Goal: Information Seeking & Learning: Learn about a topic

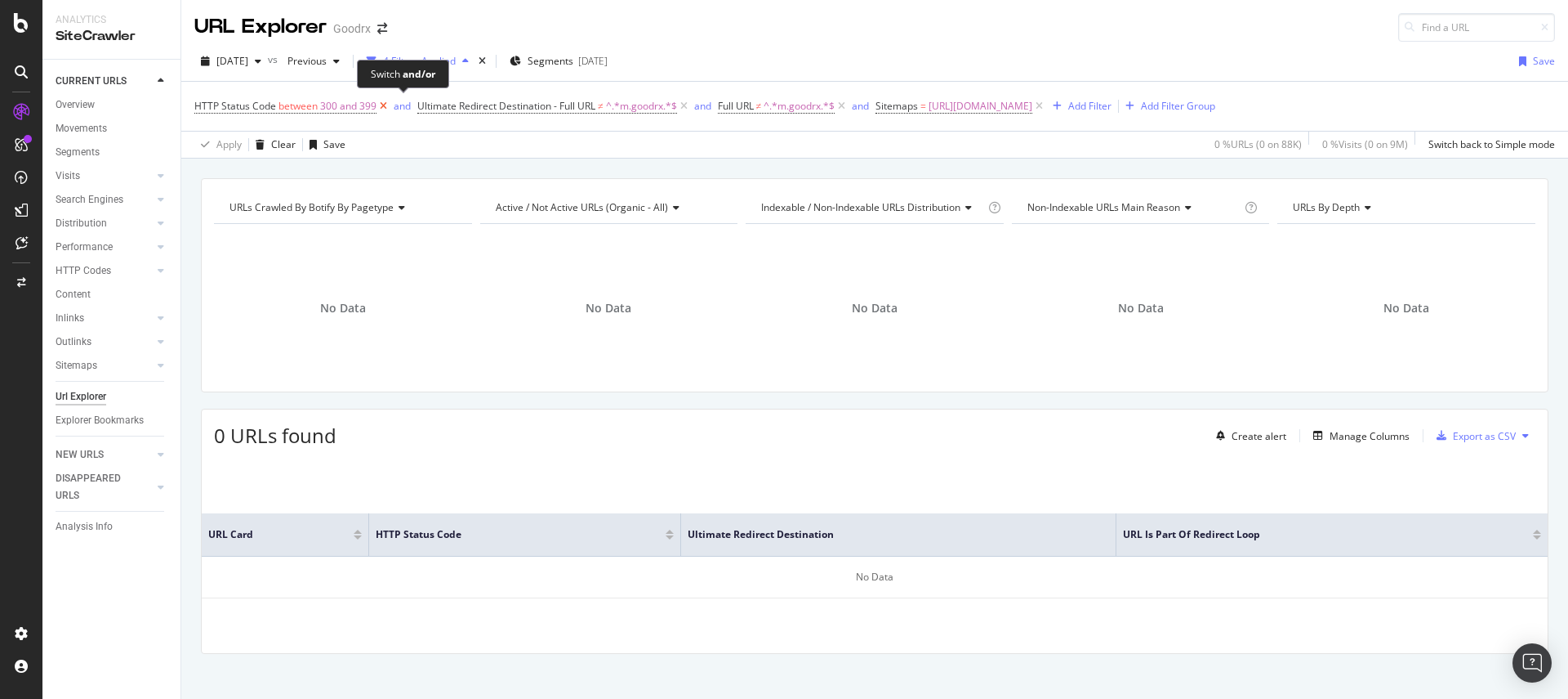
click at [389, 101] on icon at bounding box center [383, 105] width 14 height 16
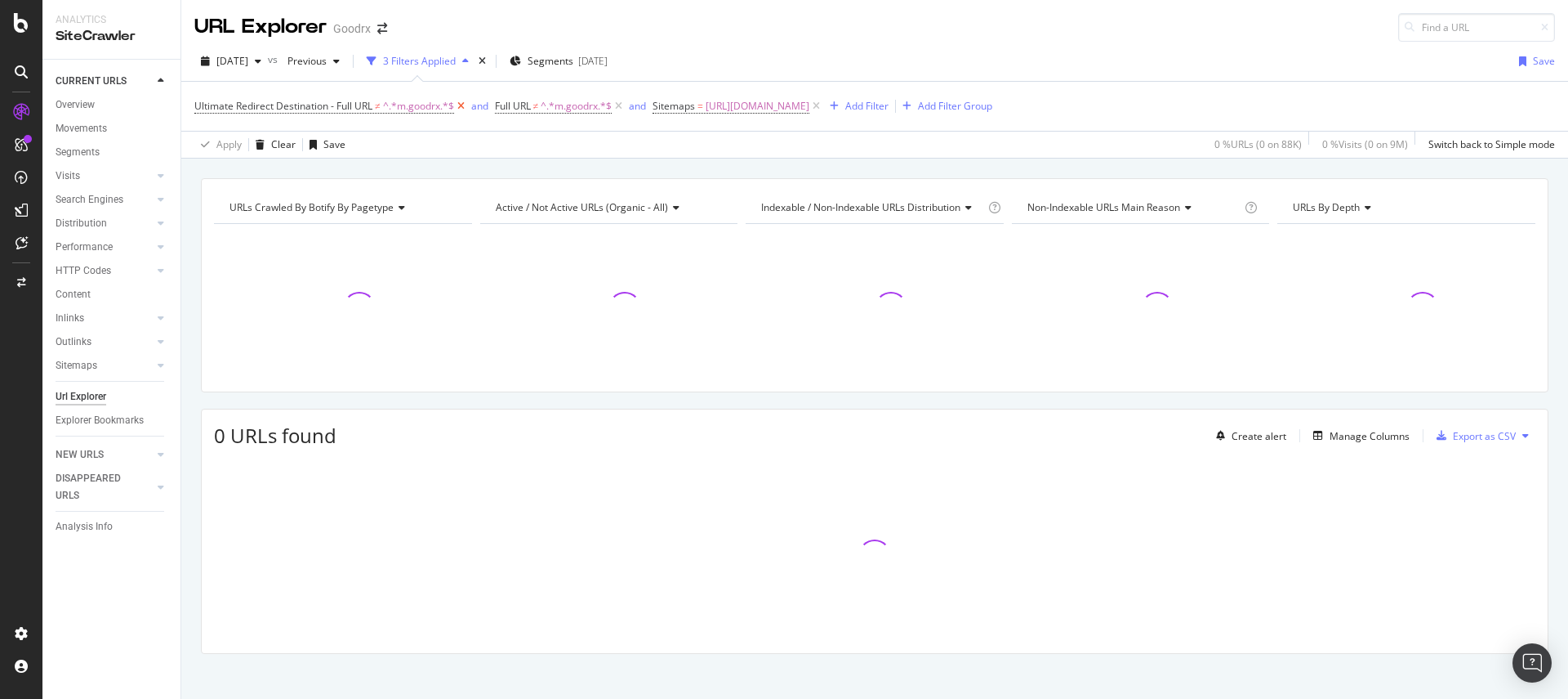
click at [462, 108] on icon at bounding box center [461, 105] width 14 height 16
click at [317, 106] on icon at bounding box center [318, 105] width 14 height 16
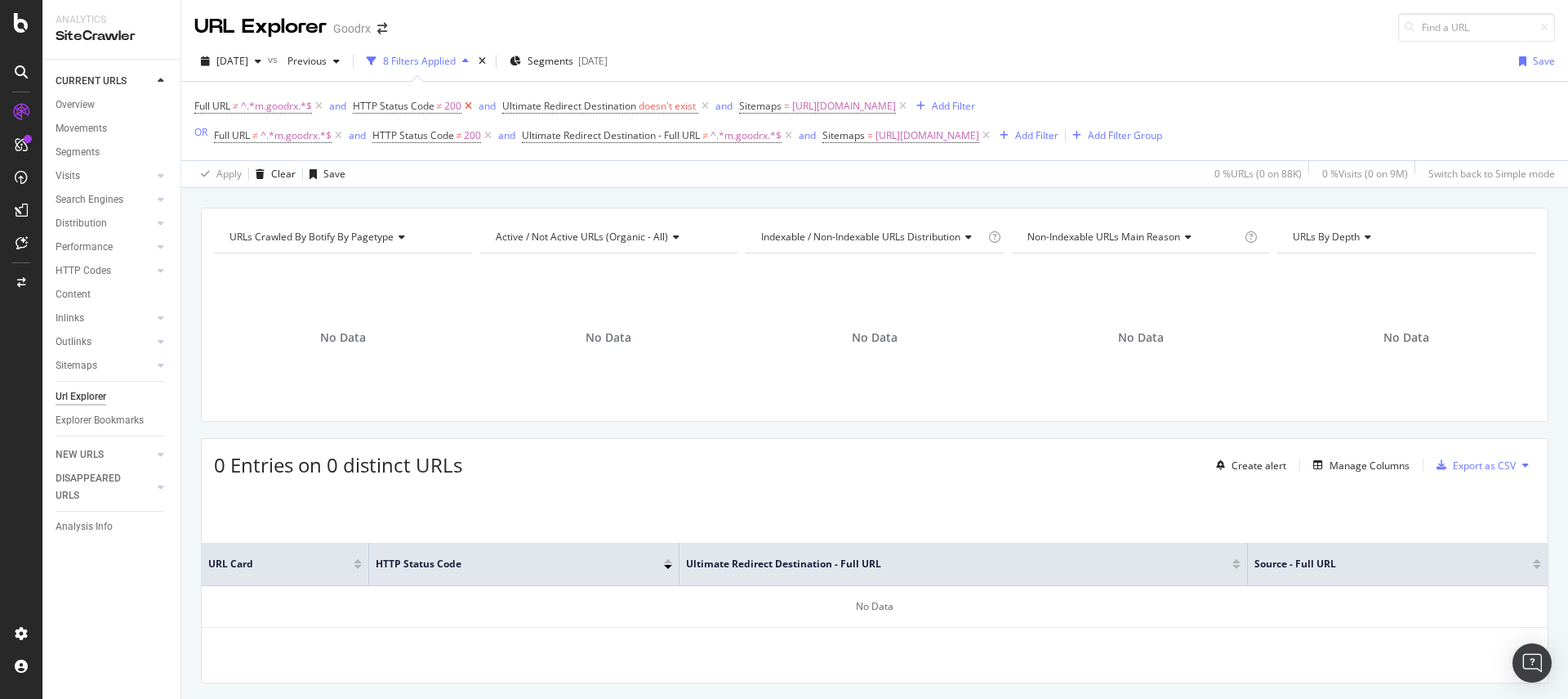
click at [489, 139] on icon at bounding box center [487, 135] width 14 height 16
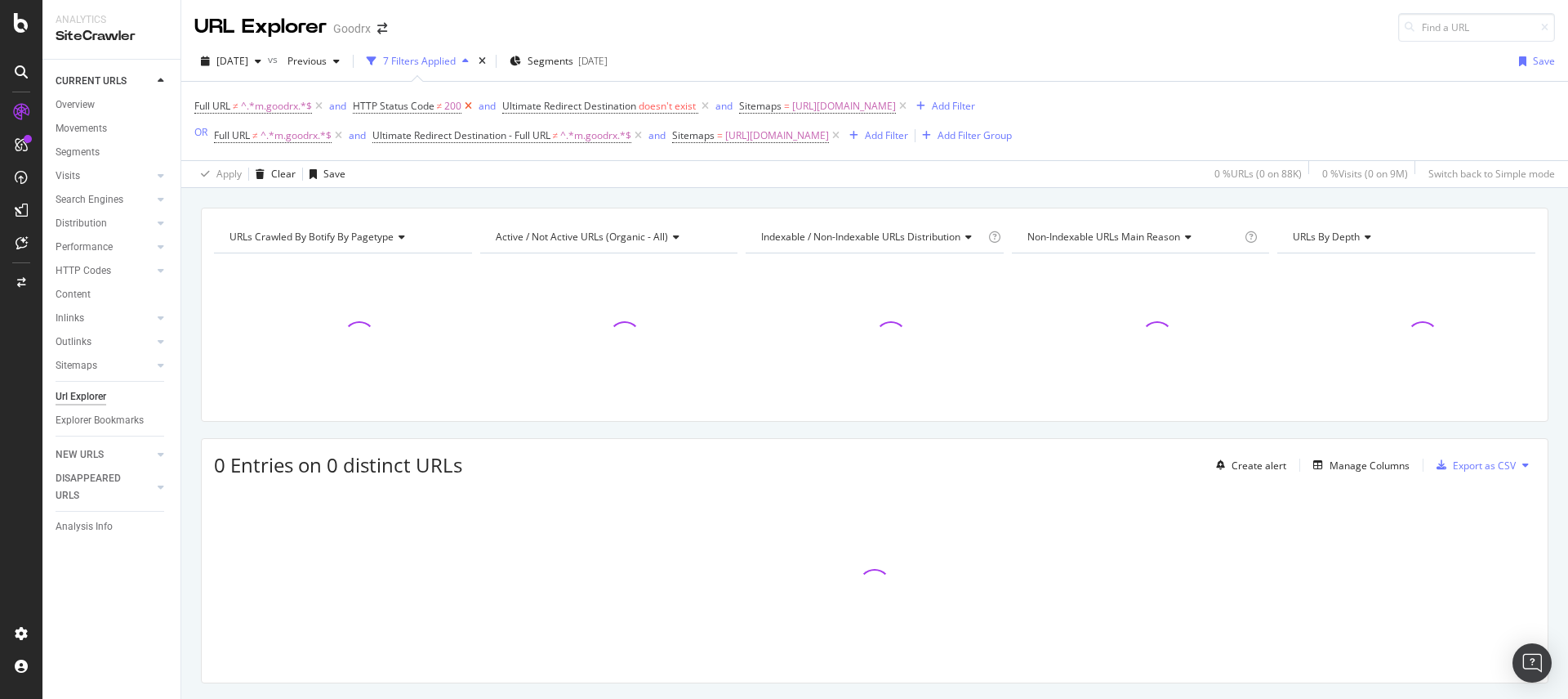
click at [468, 102] on icon at bounding box center [469, 105] width 14 height 16
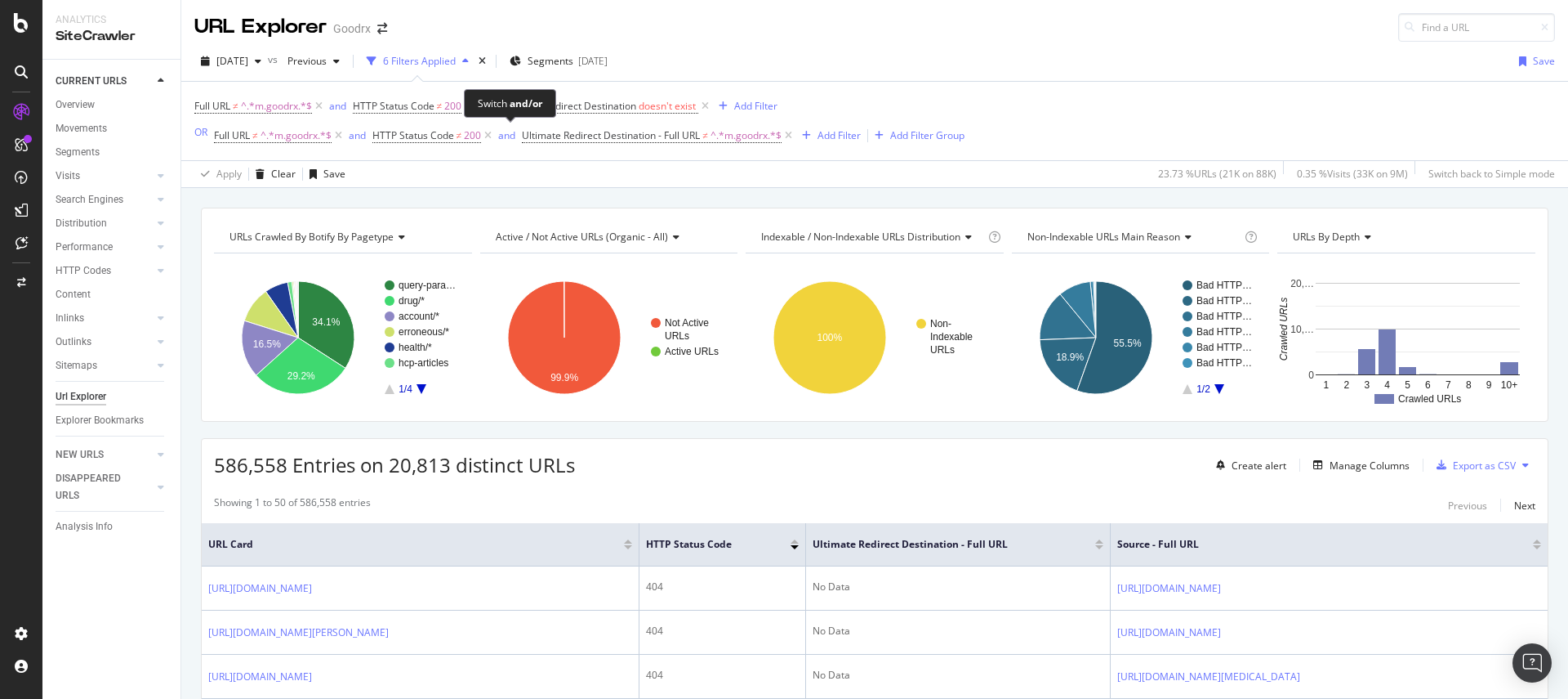
click at [495, 134] on icon at bounding box center [487, 135] width 14 height 16
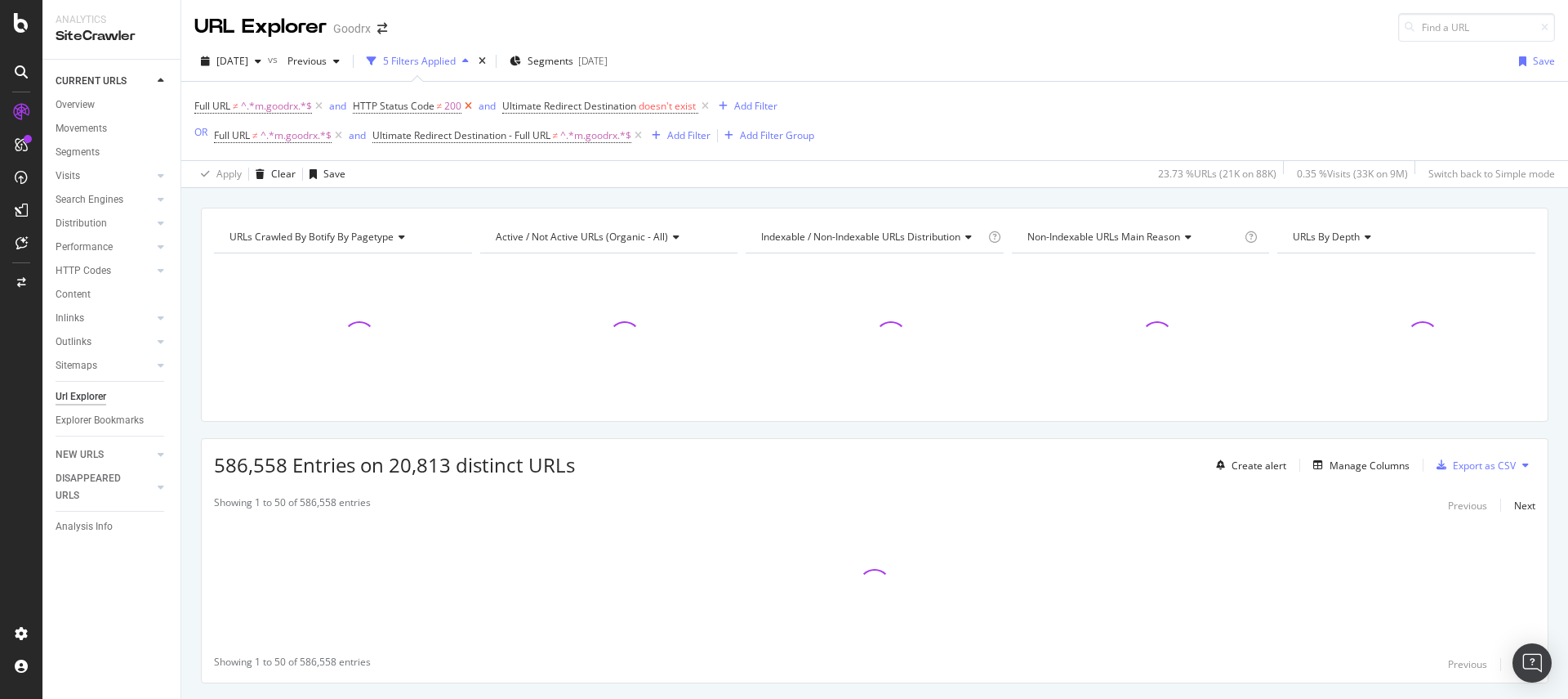
click at [472, 105] on icon at bounding box center [469, 105] width 14 height 16
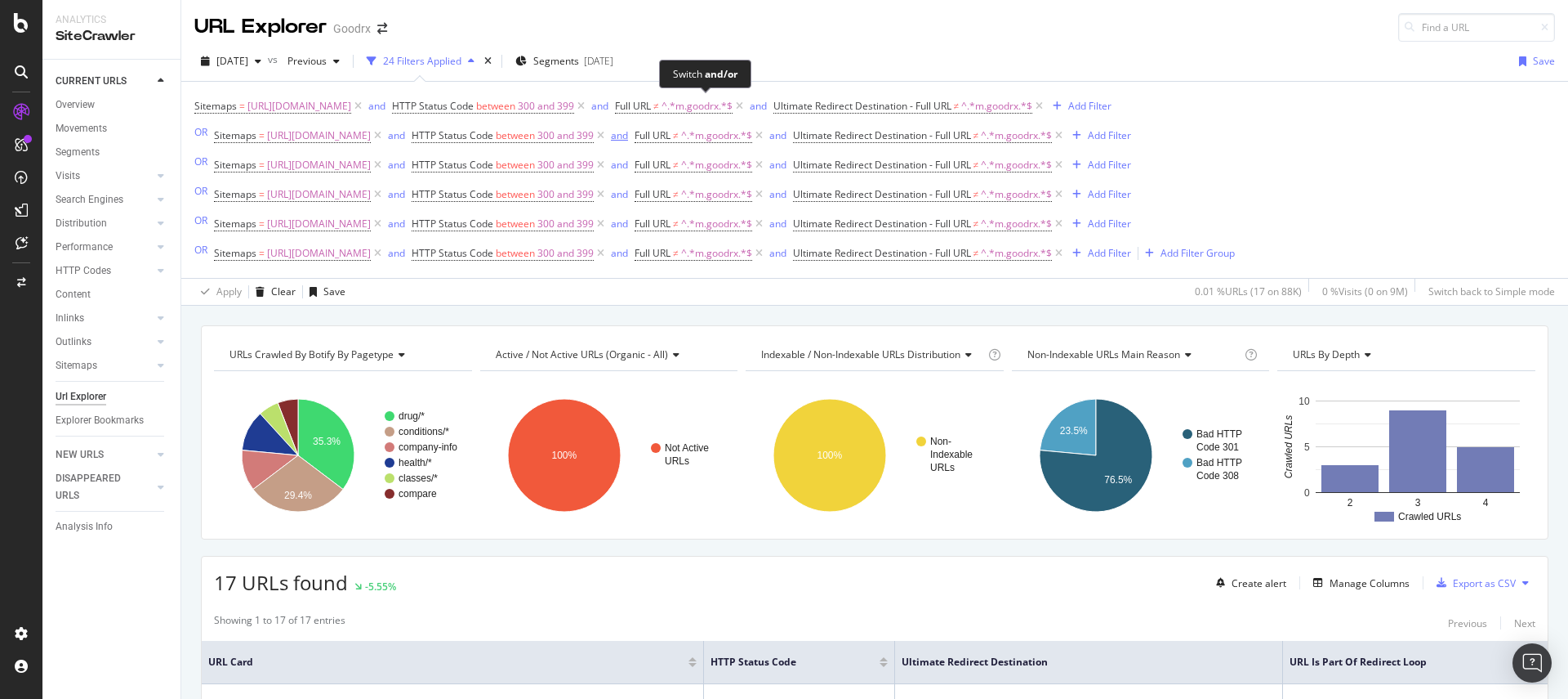
click at [588, 102] on icon at bounding box center [581, 105] width 14 height 16
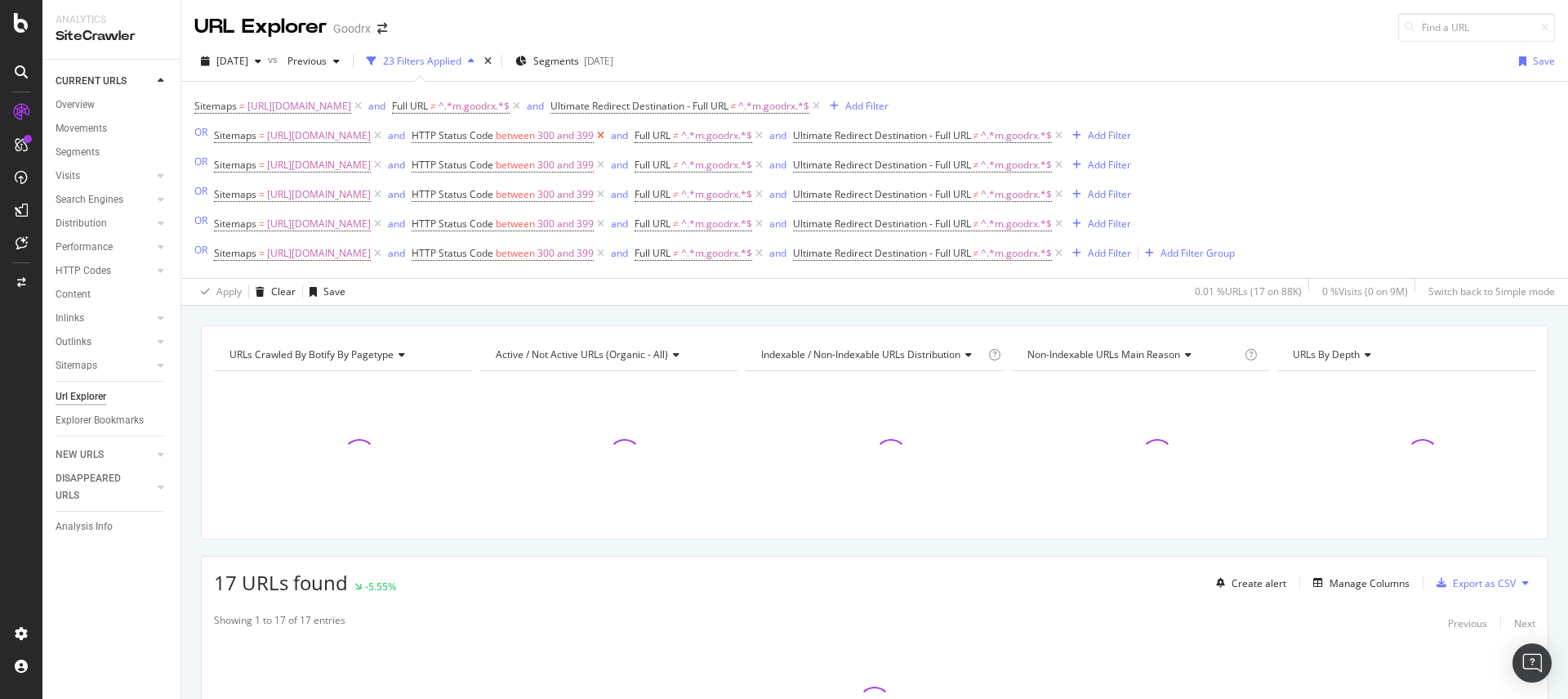
click at [607, 135] on icon at bounding box center [600, 135] width 14 height 16
click at [607, 163] on icon at bounding box center [600, 164] width 14 height 16
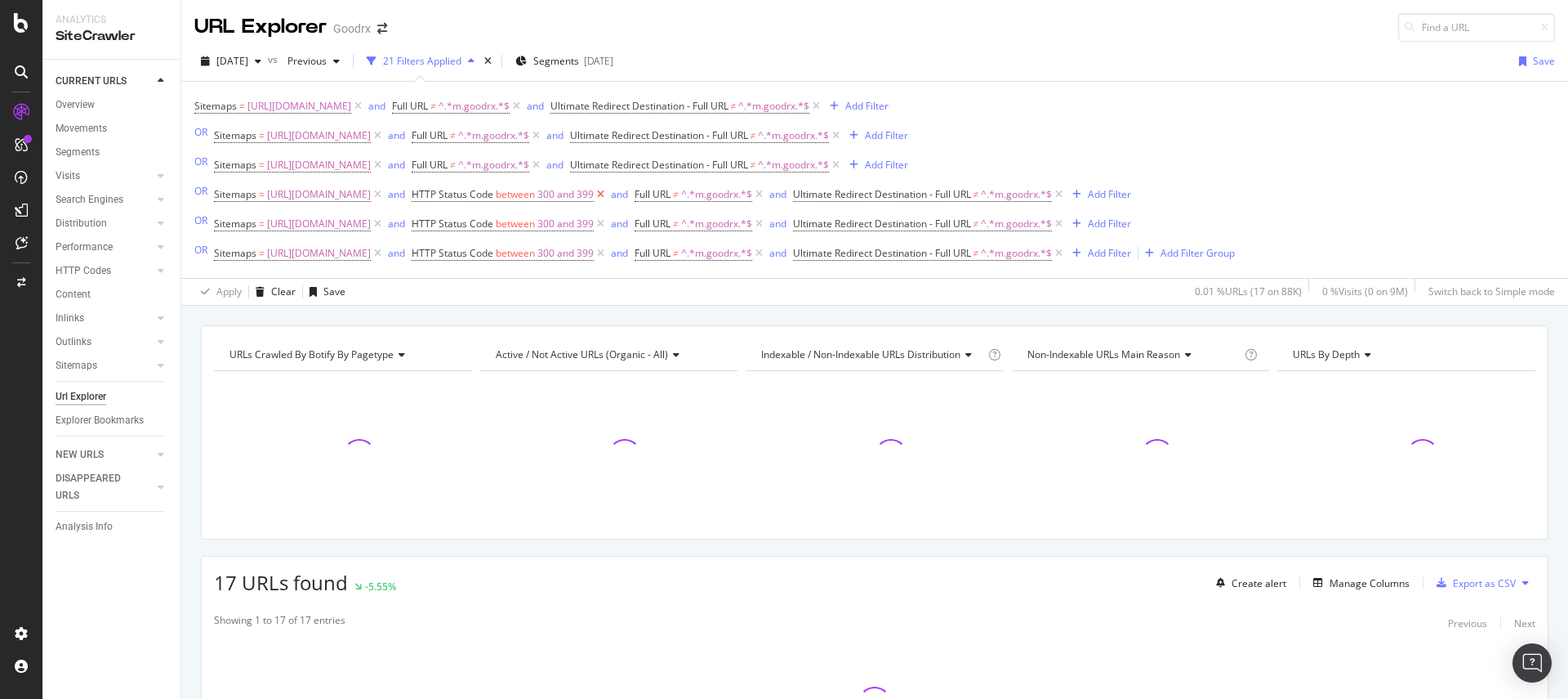
click at [607, 193] on icon at bounding box center [600, 194] width 14 height 16
click at [607, 225] on icon at bounding box center [600, 224] width 14 height 16
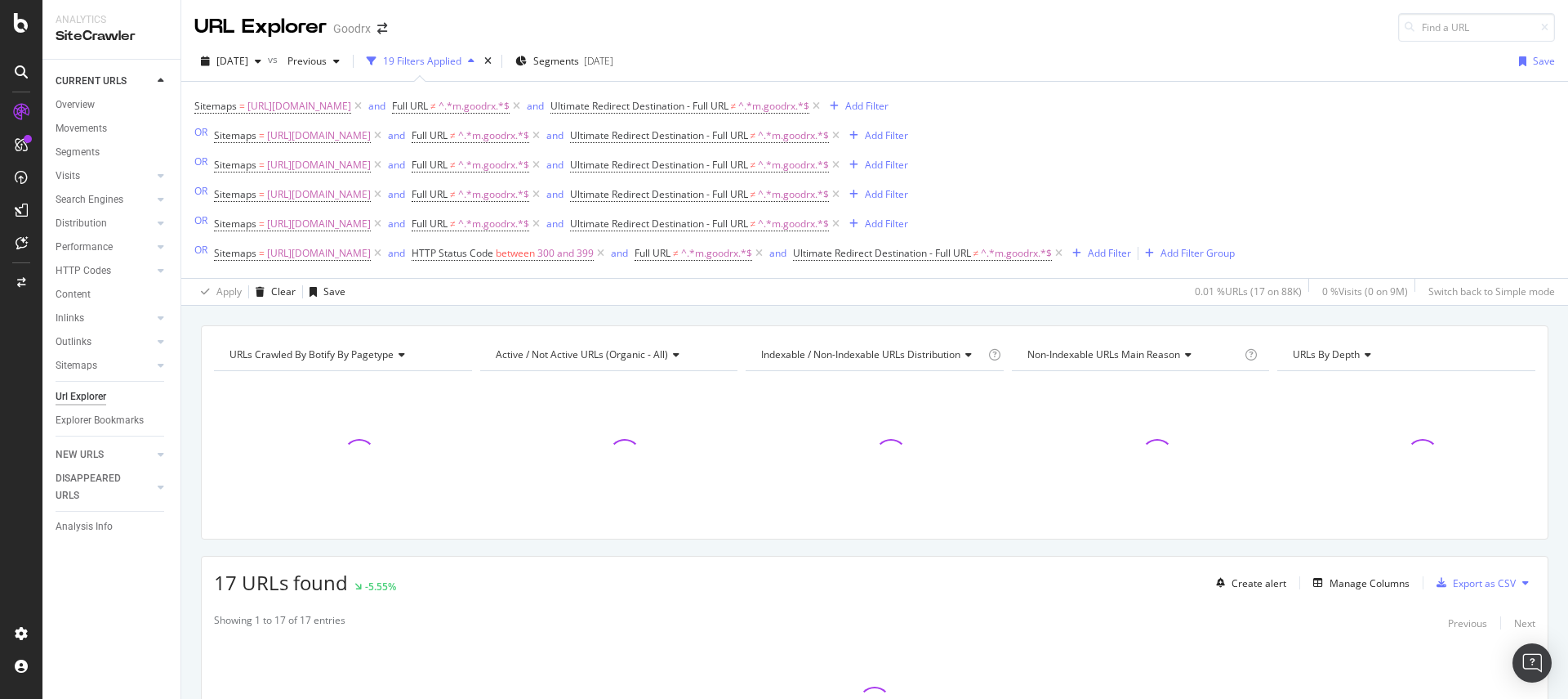
click at [607, 251] on icon at bounding box center [600, 253] width 14 height 16
click at [544, 223] on icon at bounding box center [536, 224] width 14 height 16
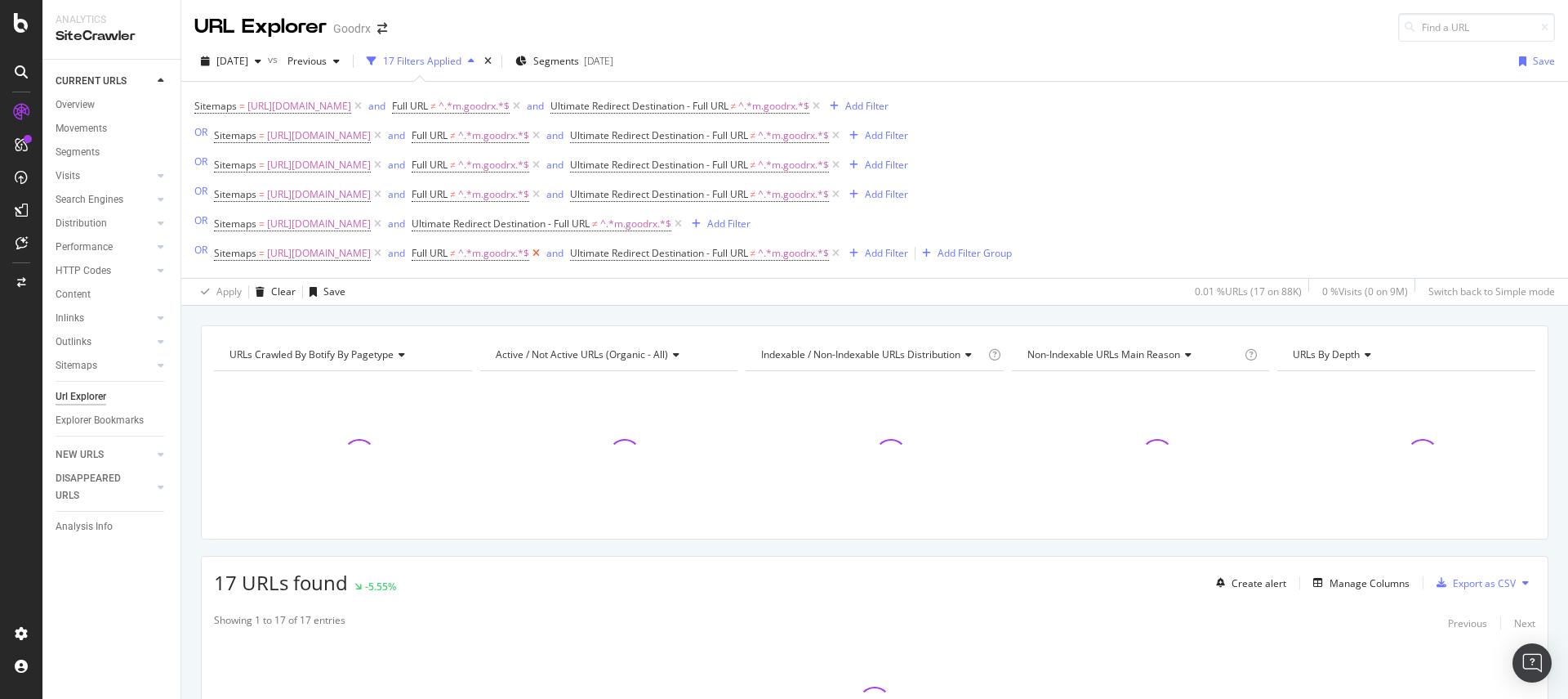
click at [544, 250] on icon at bounding box center [536, 253] width 14 height 16
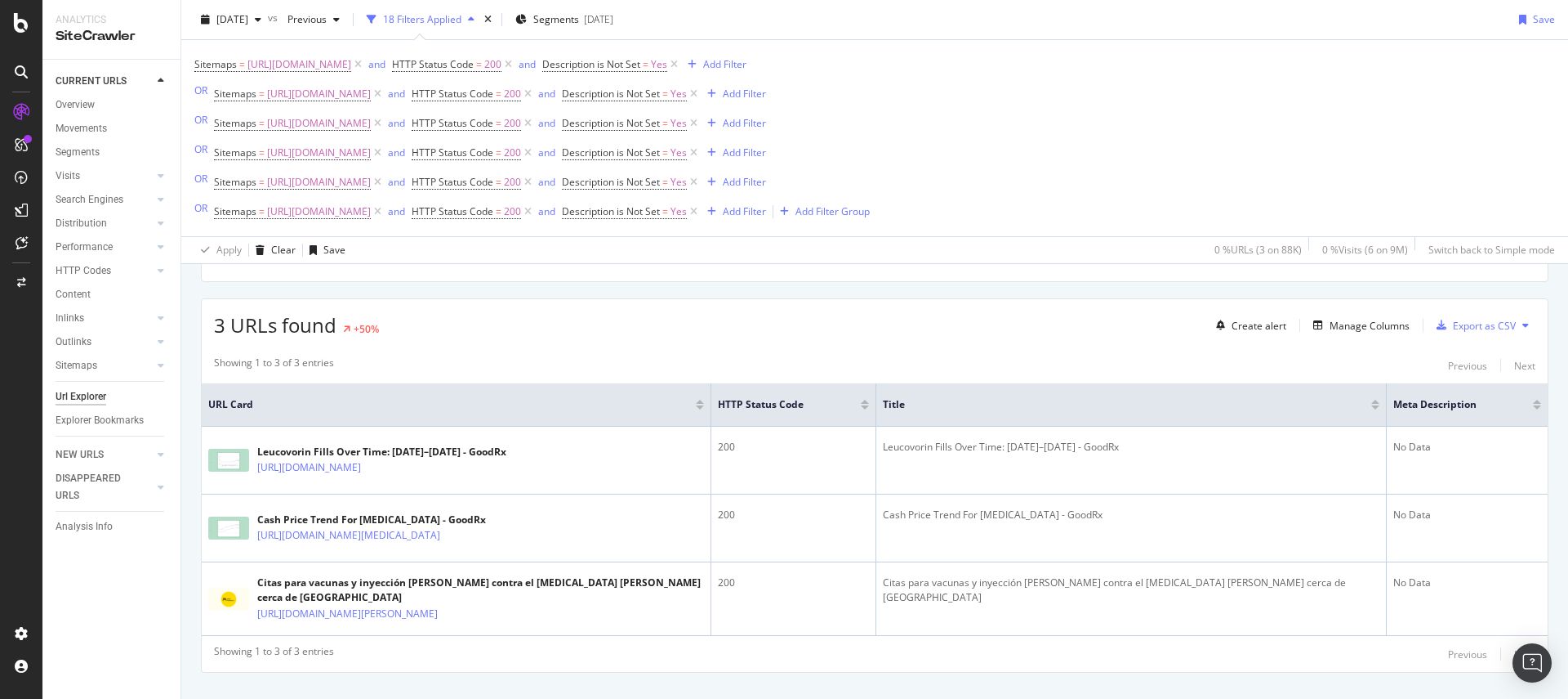
scroll to position [295, 0]
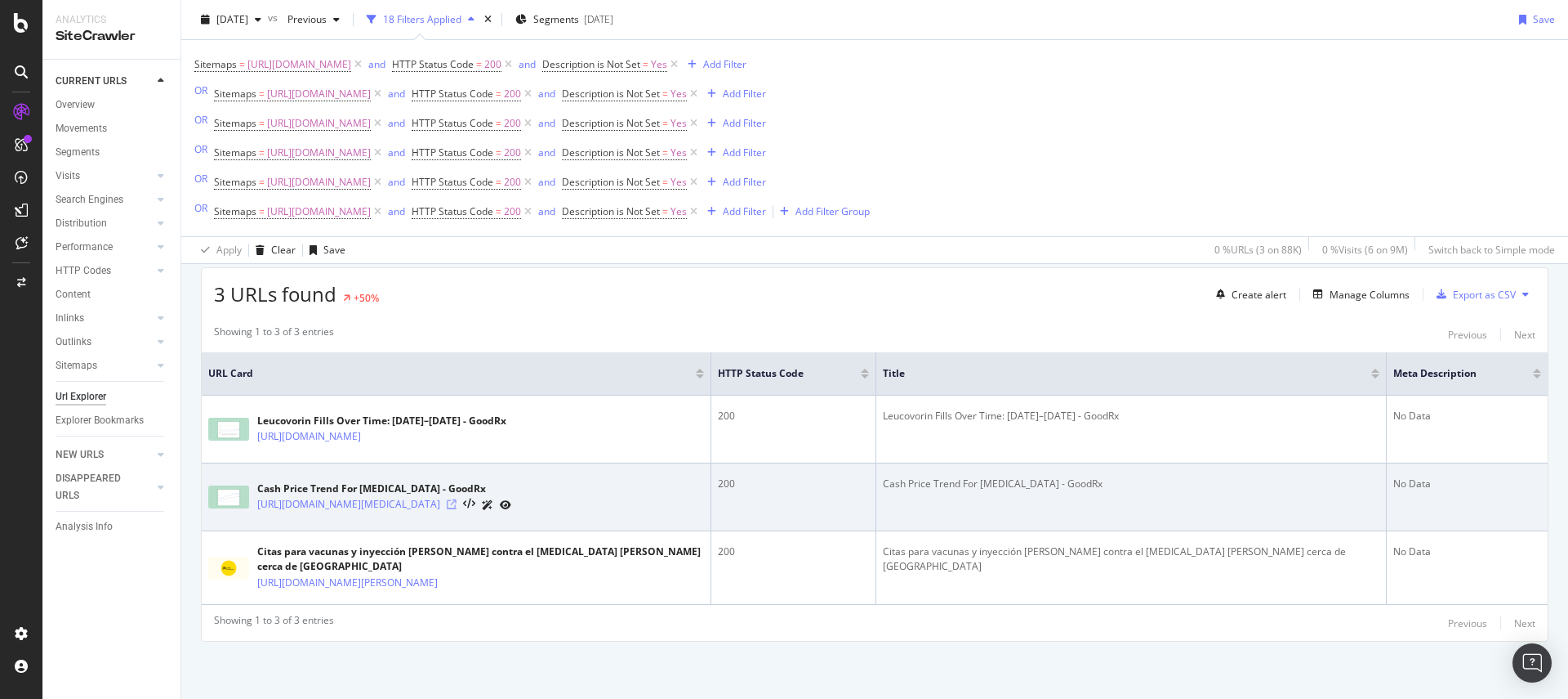
click at [456, 500] on icon at bounding box center [452, 505] width 9 height 9
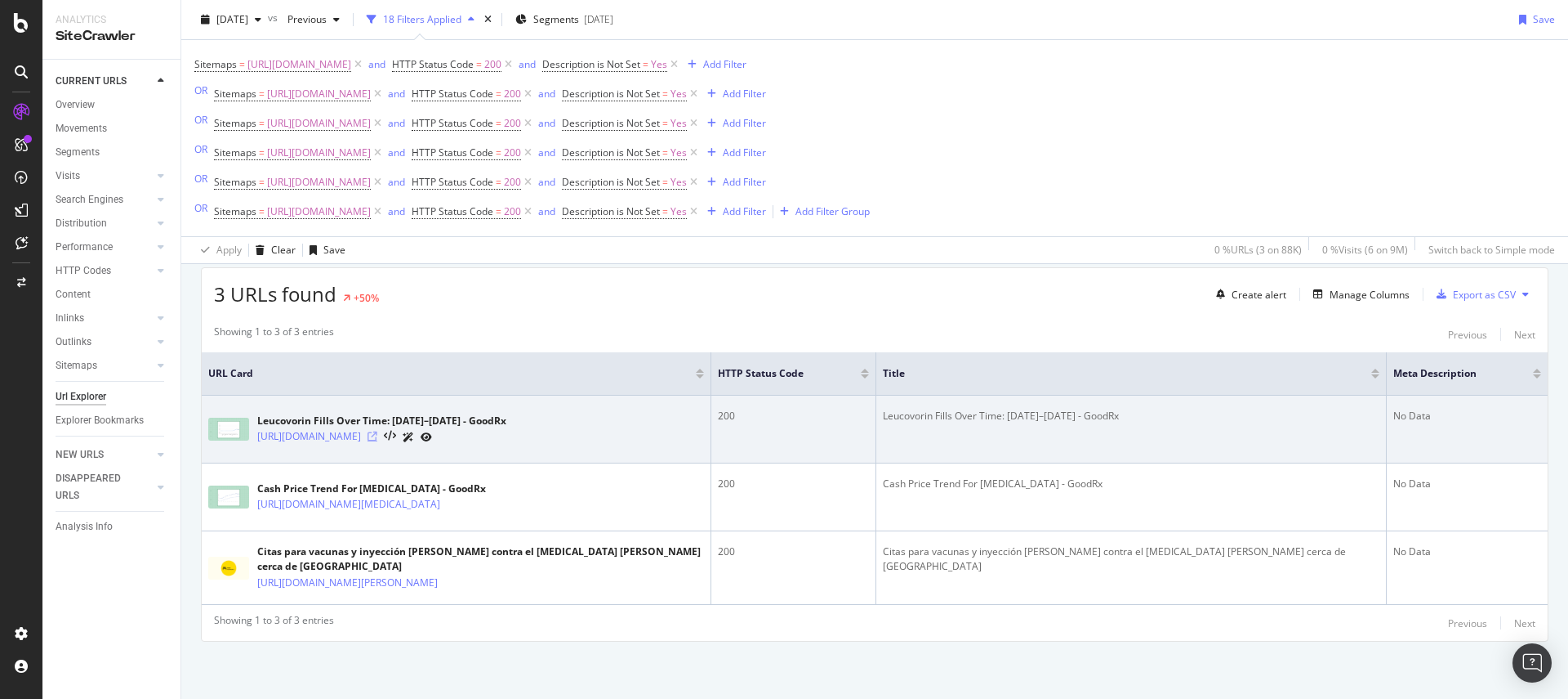
click at [377, 431] on icon at bounding box center [372, 436] width 9 height 9
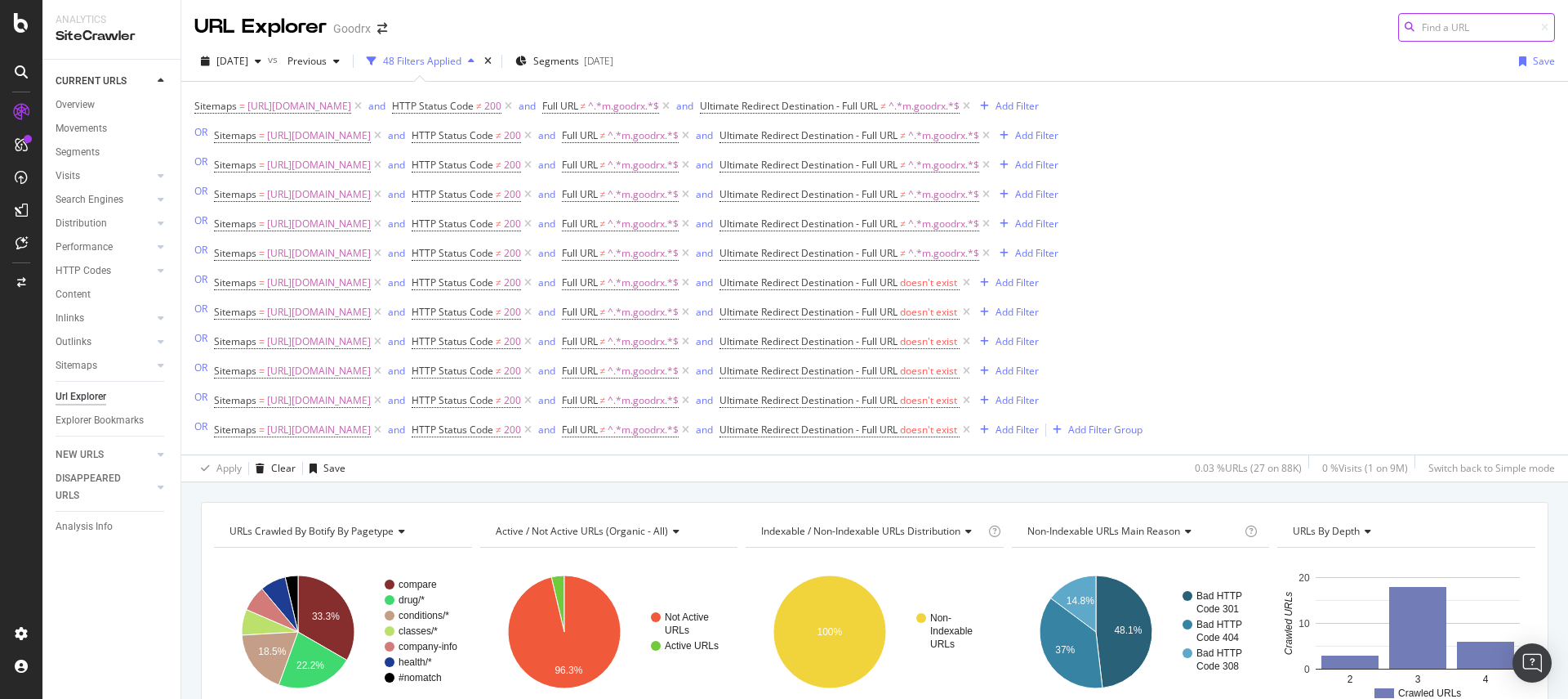
scroll to position [183, 0]
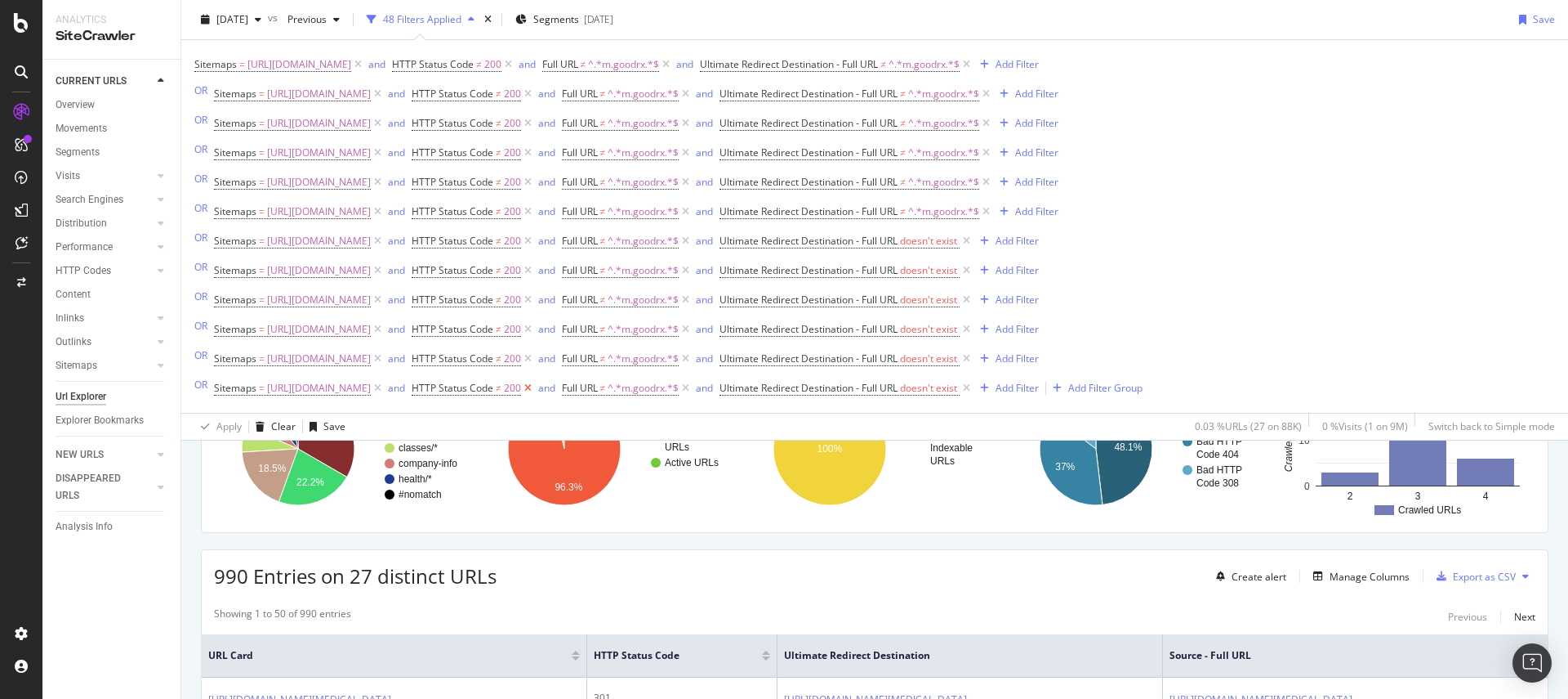
click at [535, 390] on icon at bounding box center [528, 388] width 14 height 16
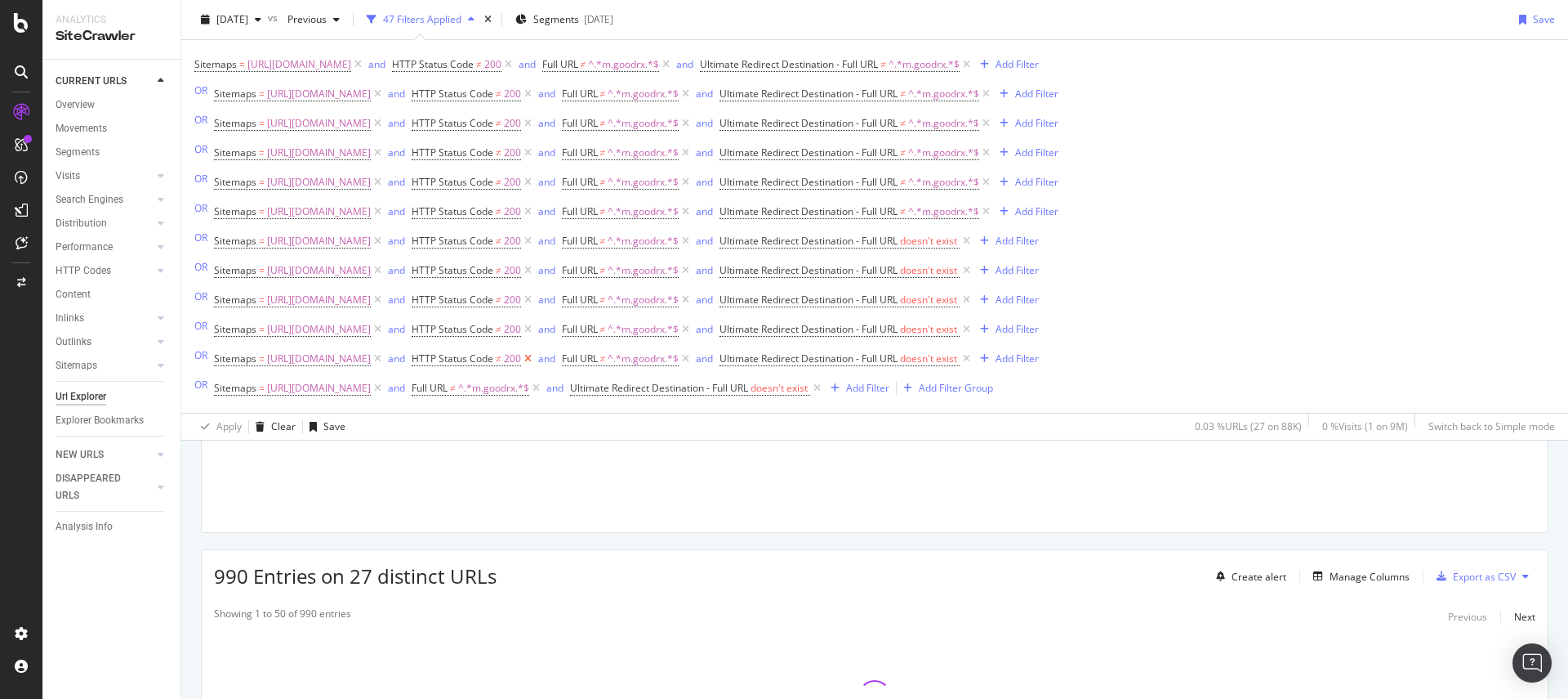
click at [535, 360] on icon at bounding box center [528, 358] width 14 height 16
click at [535, 329] on icon at bounding box center [528, 329] width 14 height 16
drag, startPoint x: 666, startPoint y: 300, endPoint x: 643, endPoint y: 249, distance: 55.9
click at [535, 300] on icon at bounding box center [528, 300] width 14 height 16
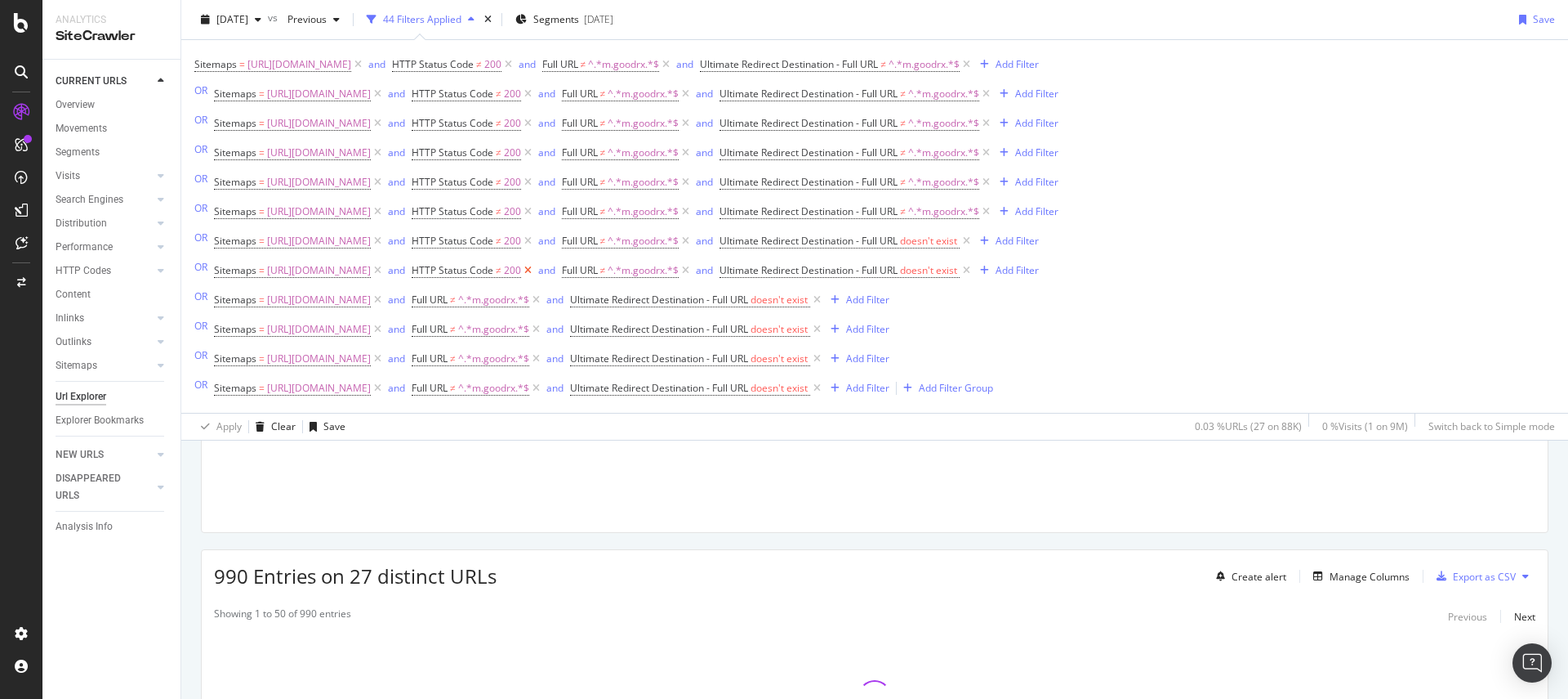
click at [535, 267] on icon at bounding box center [528, 270] width 14 height 16
click at [535, 242] on icon at bounding box center [528, 241] width 14 height 16
click at [535, 210] on icon at bounding box center [528, 211] width 14 height 16
